Goal: Find specific page/section: Find specific page/section

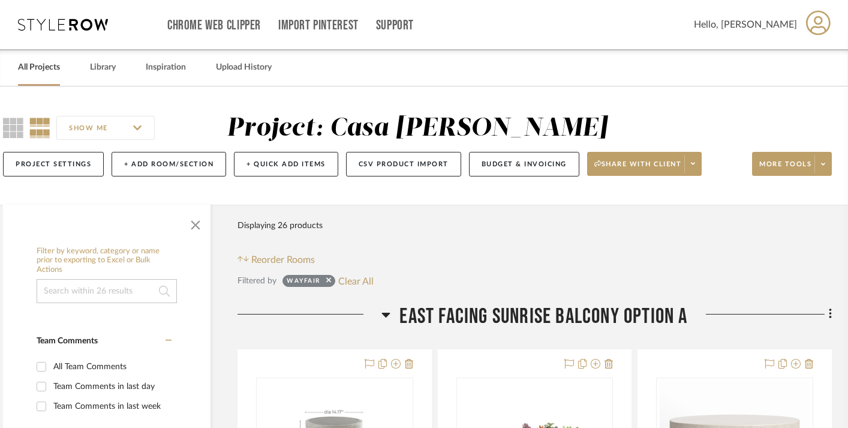
click at [25, 74] on link "All Projects" at bounding box center [39, 67] width 42 height 16
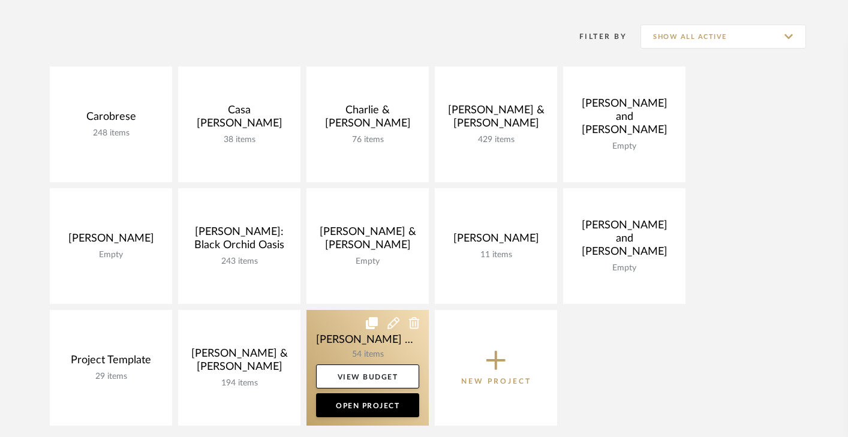
scroll to position [207, 0]
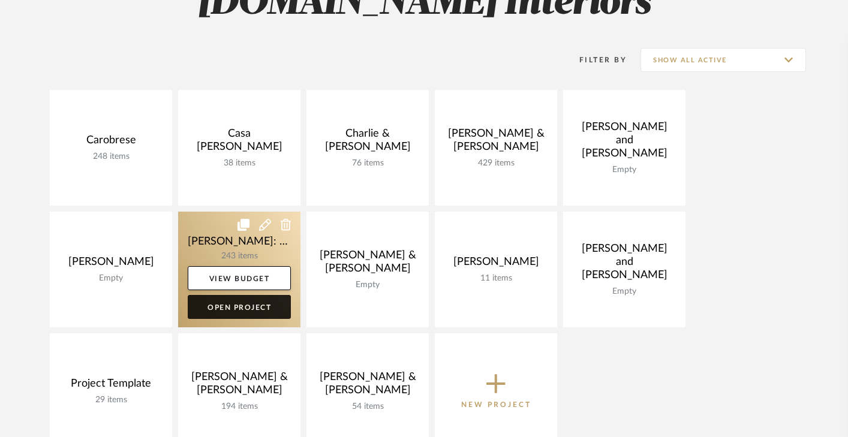
click at [248, 306] on link "Open Project" at bounding box center [239, 307] width 103 height 24
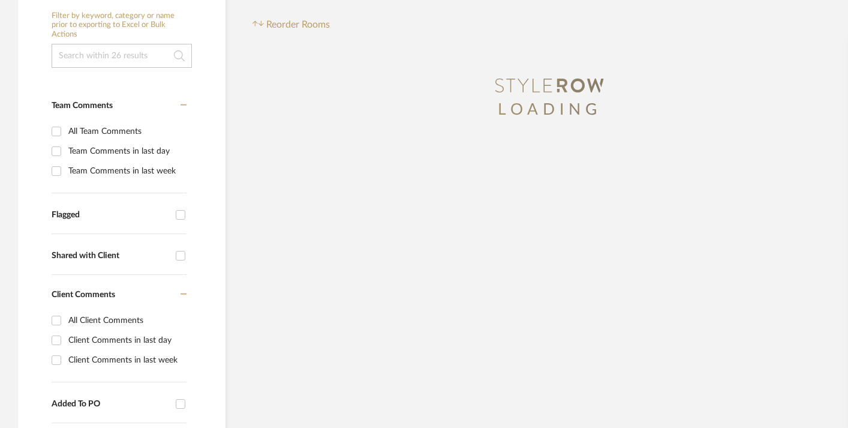
scroll to position [198, 0]
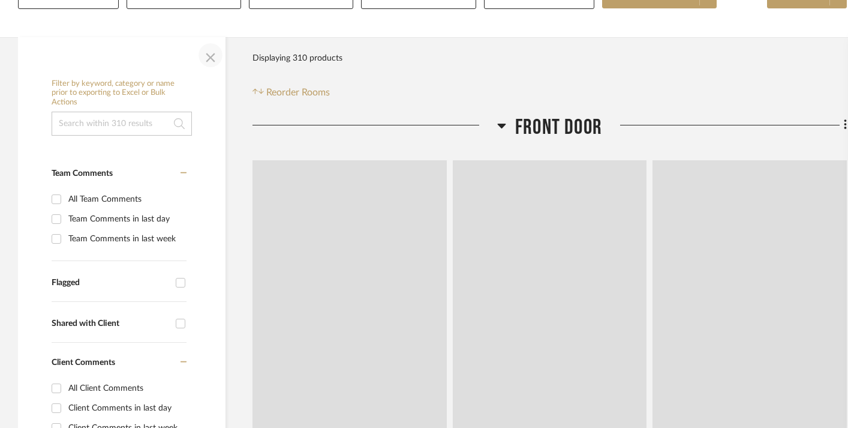
click at [207, 53] on span "button" at bounding box center [210, 55] width 29 height 29
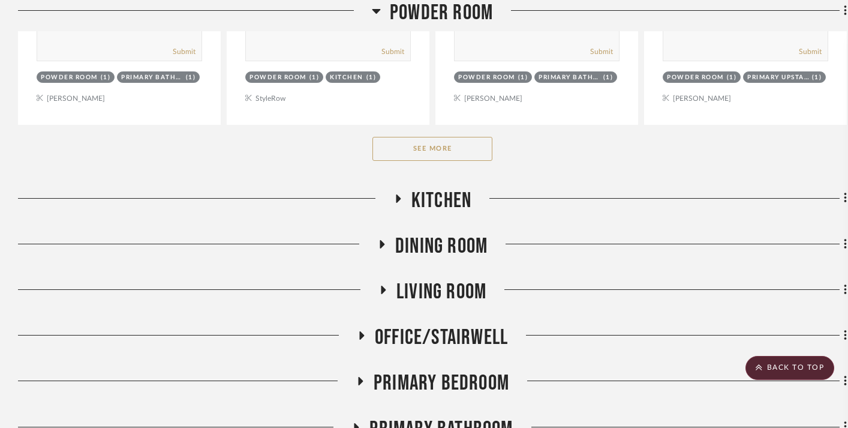
scroll to position [2021, 0]
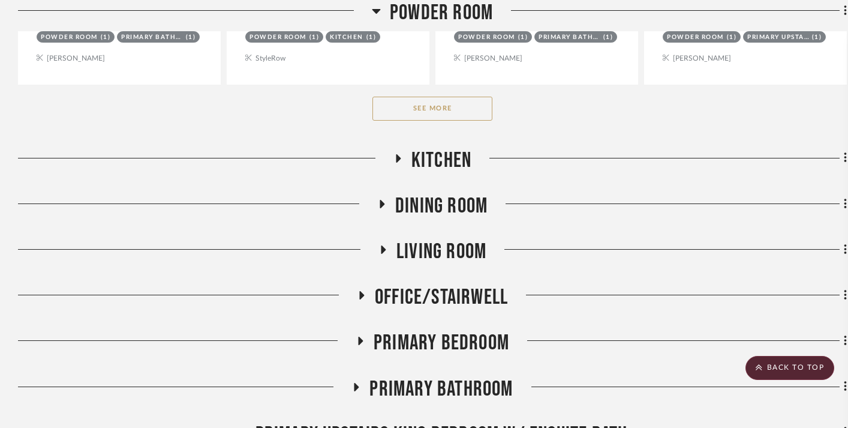
click at [433, 113] on button "See More" at bounding box center [432, 109] width 120 height 24
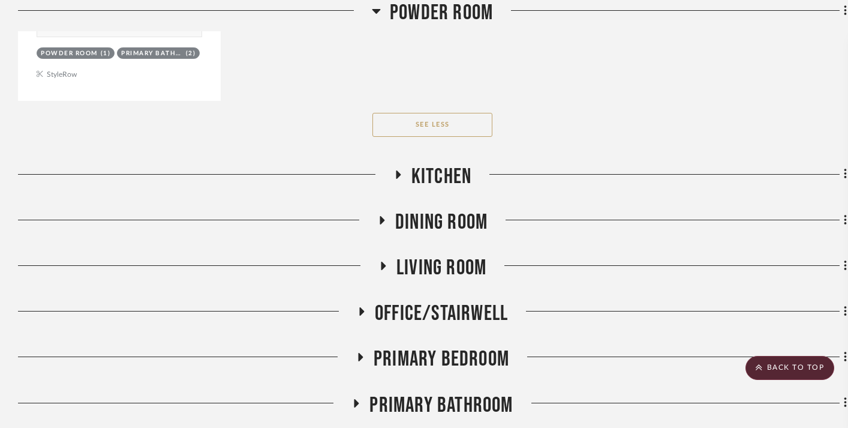
scroll to position [3707, 0]
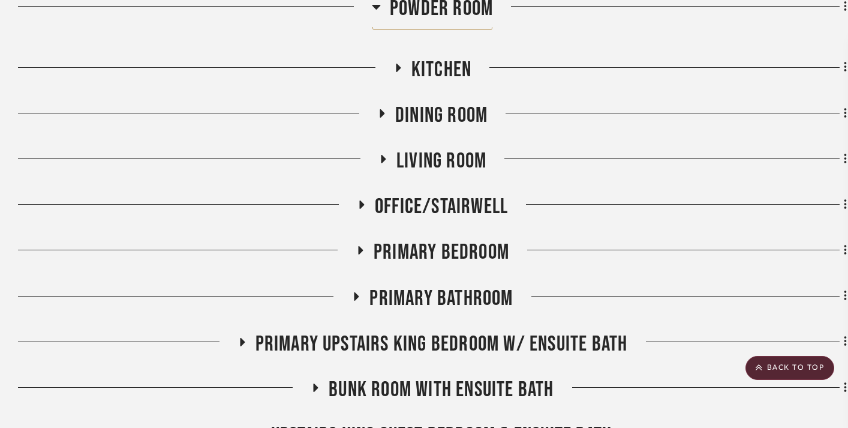
click at [381, 155] on icon at bounding box center [383, 159] width 5 height 8
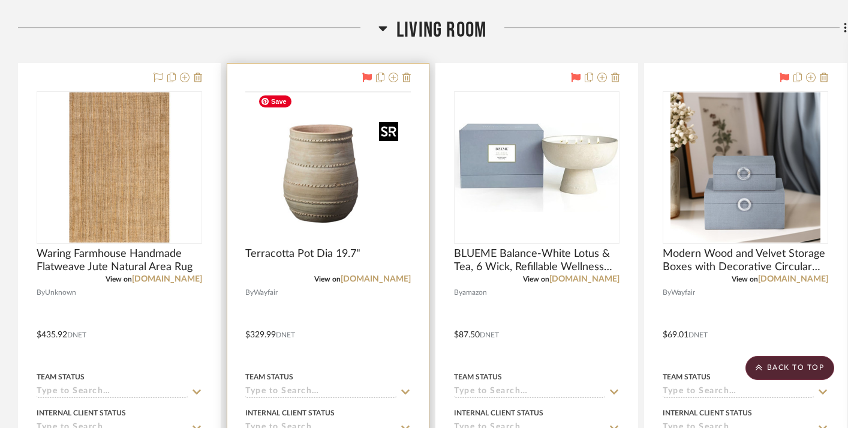
scroll to position [3848, 0]
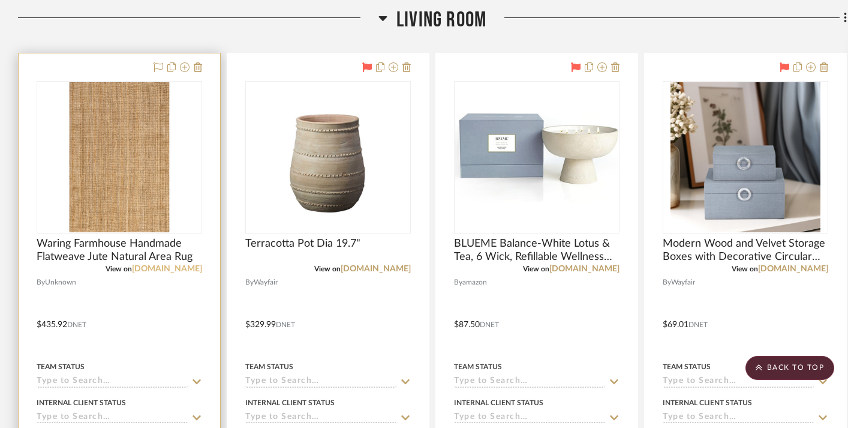
click at [174, 264] on link "[DOMAIN_NAME]" at bounding box center [167, 268] width 70 height 8
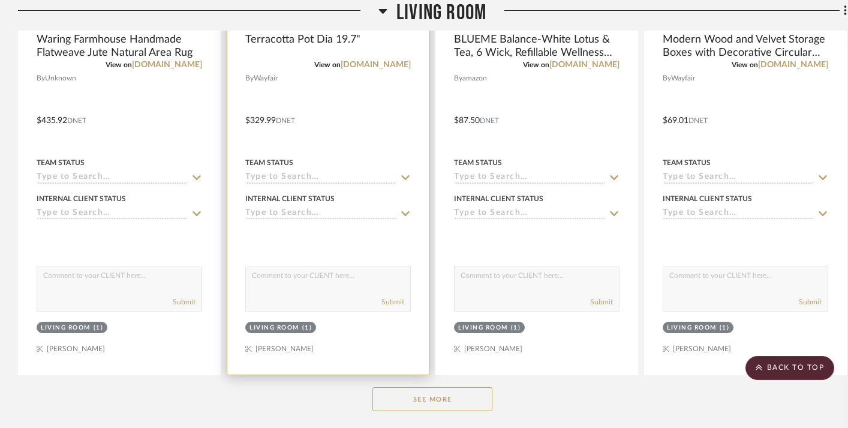
scroll to position [4529, 0]
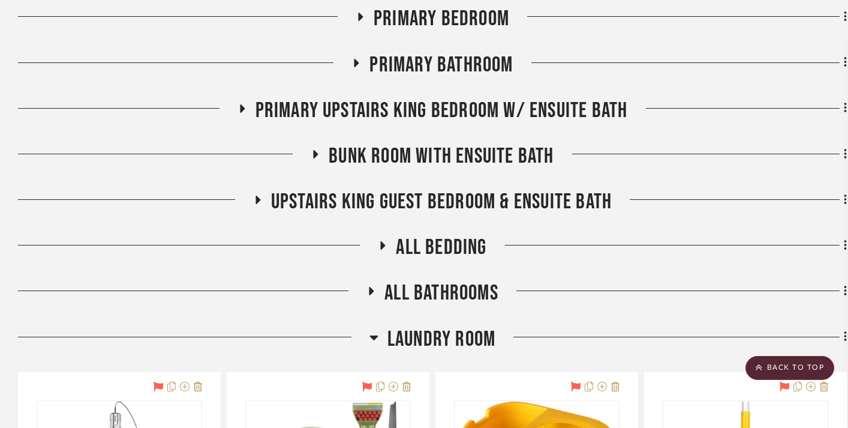
click at [318, 149] on icon at bounding box center [315, 153] width 14 height 9
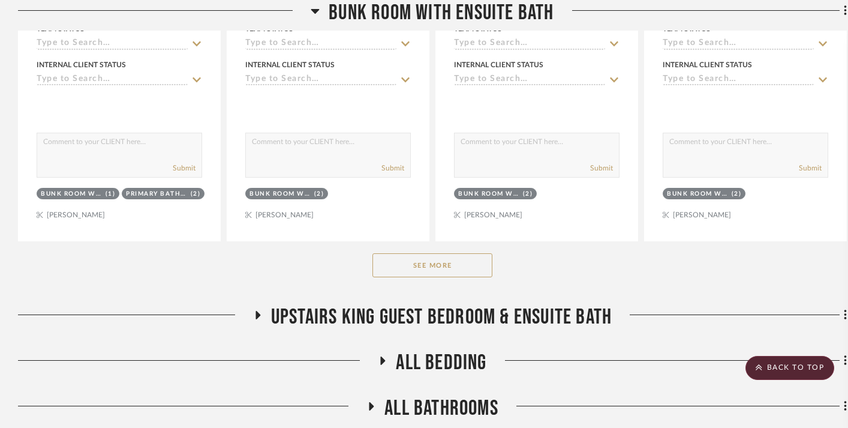
scroll to position [5033, 0]
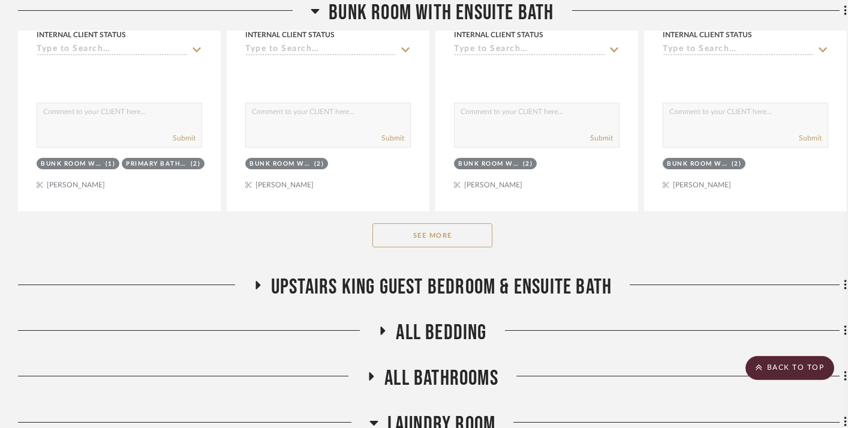
click at [395, 228] on button "See More" at bounding box center [432, 235] width 120 height 24
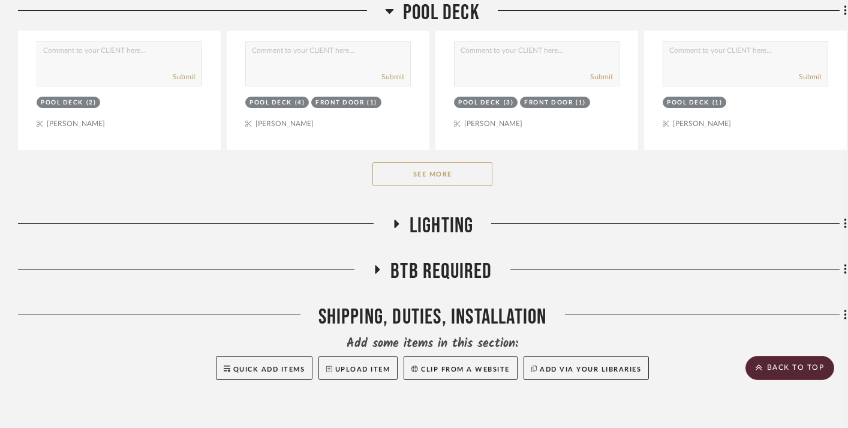
scroll to position [10250, 0]
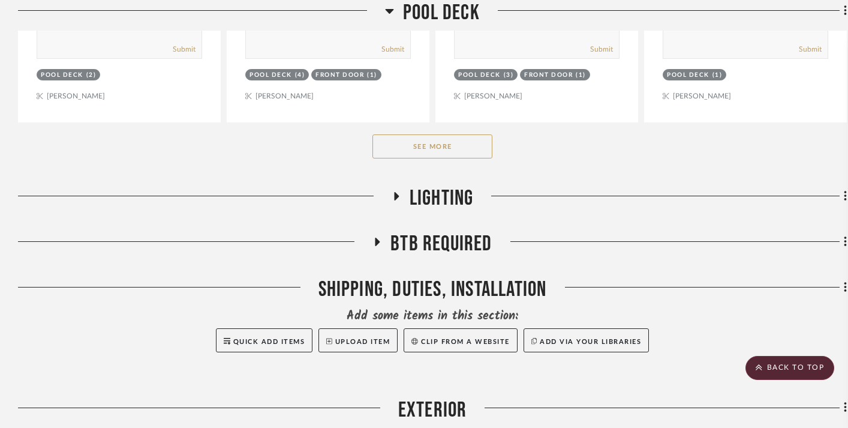
click at [399, 139] on button "See More" at bounding box center [432, 146] width 120 height 24
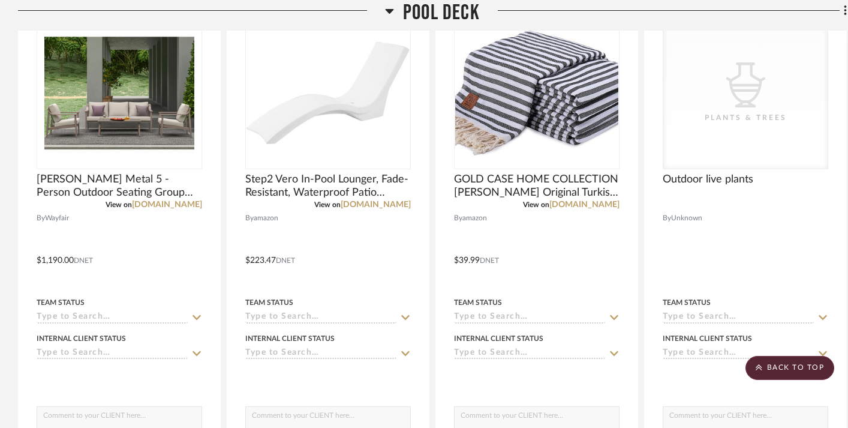
scroll to position [10862, 0]
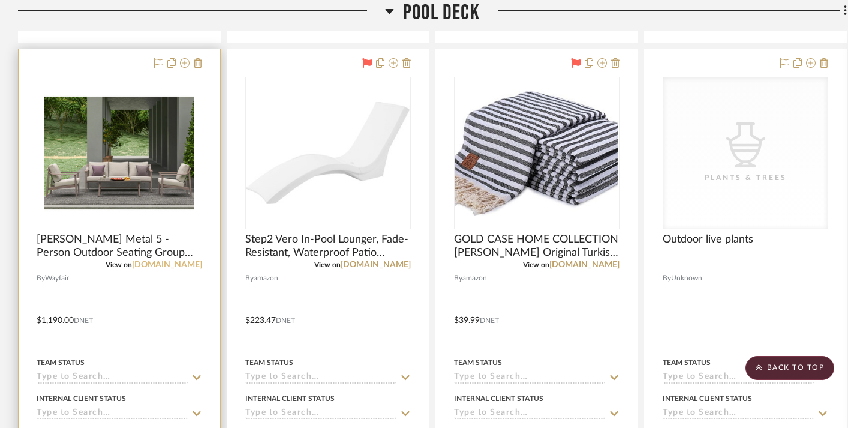
click at [167, 260] on link "[DOMAIN_NAME]" at bounding box center [167, 264] width 70 height 8
